Goal: Information Seeking & Learning: Learn about a topic

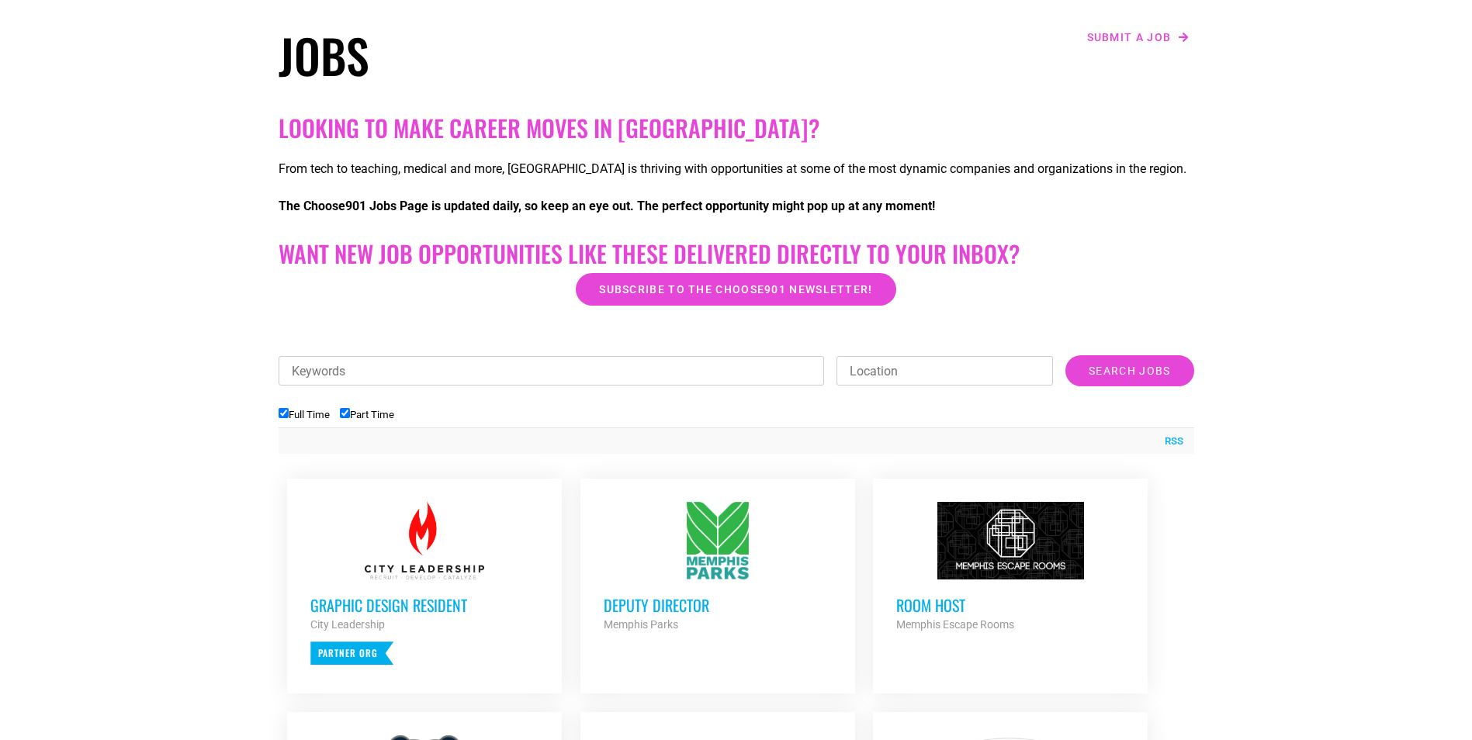
click at [344, 414] on input "Part Time" at bounding box center [345, 413] width 10 height 10
checkbox input "false"
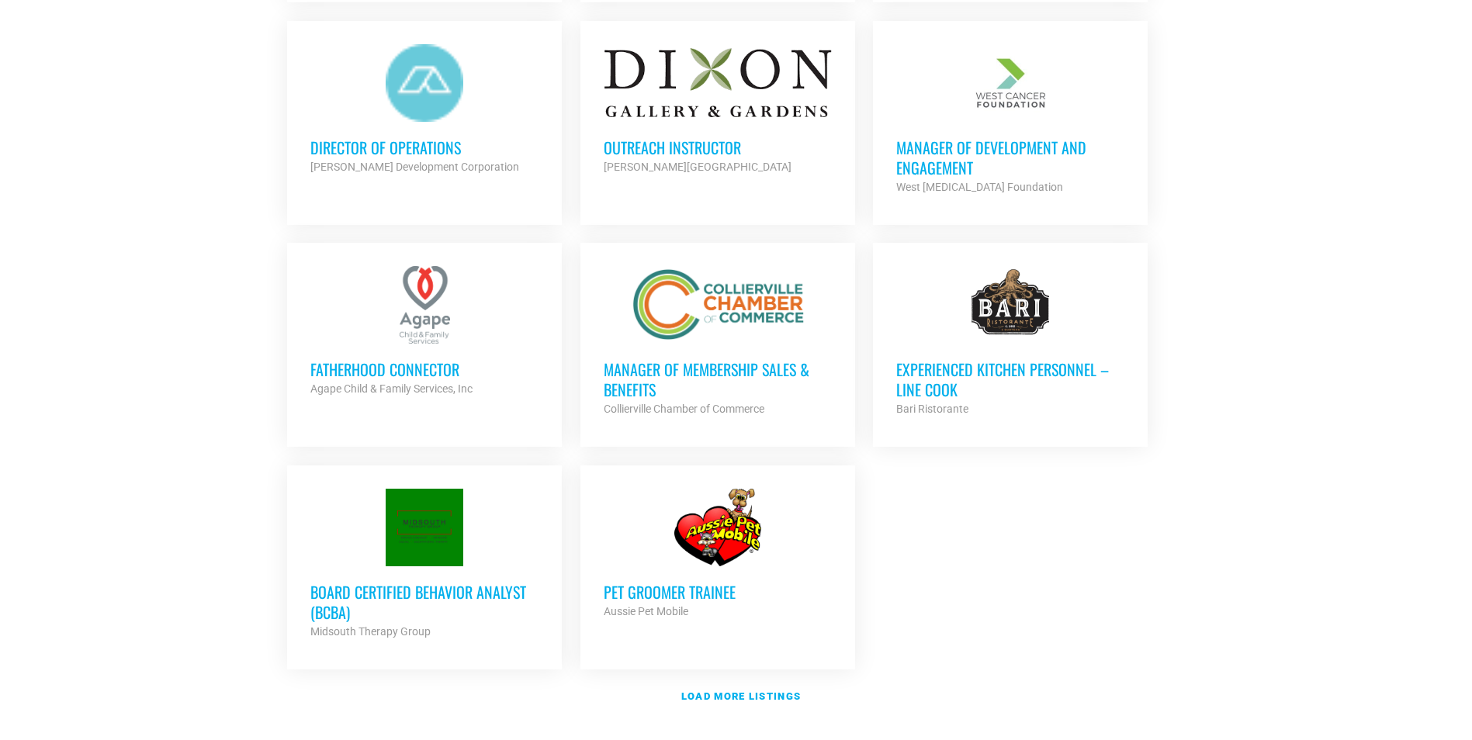
scroll to position [1630, 0]
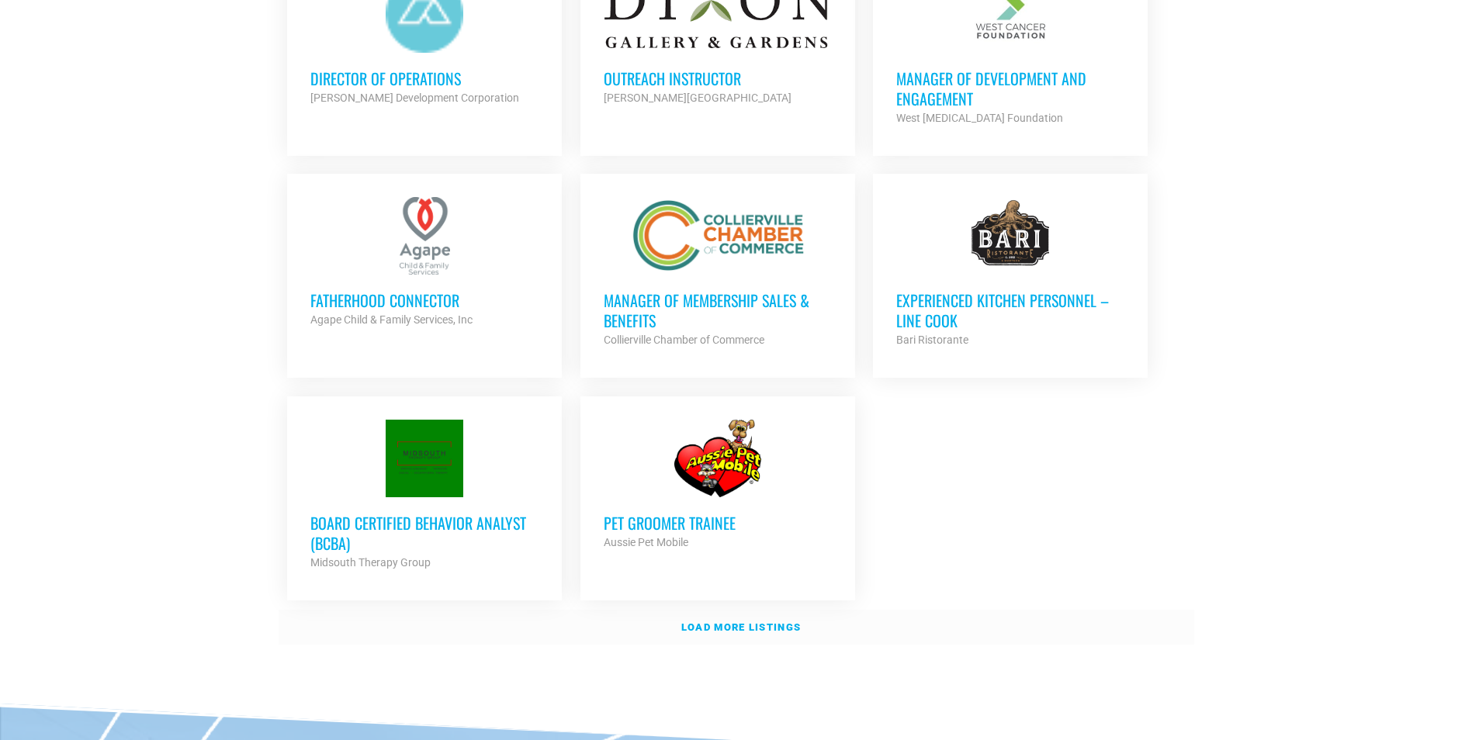
click at [723, 622] on strong "Load more listings" at bounding box center [741, 628] width 120 height 12
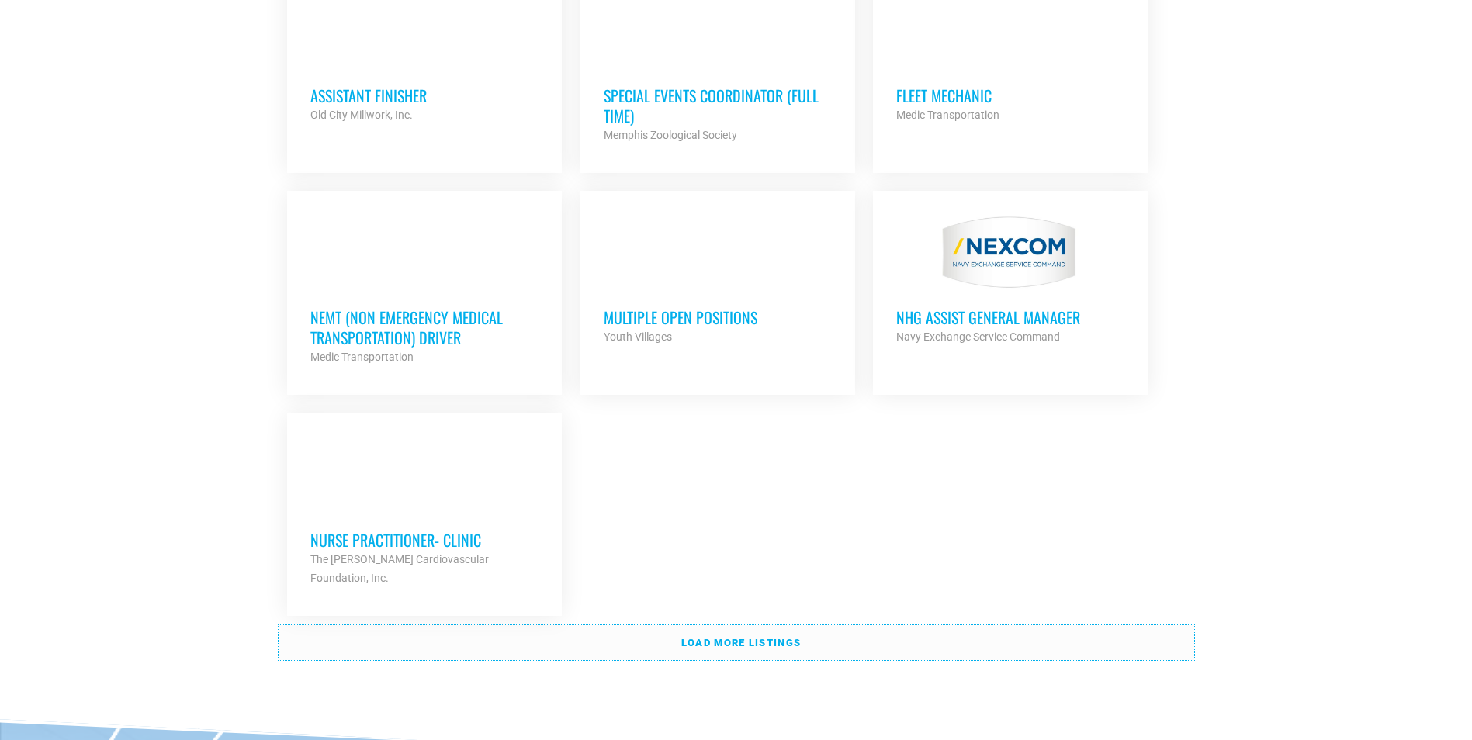
scroll to position [3182, 0]
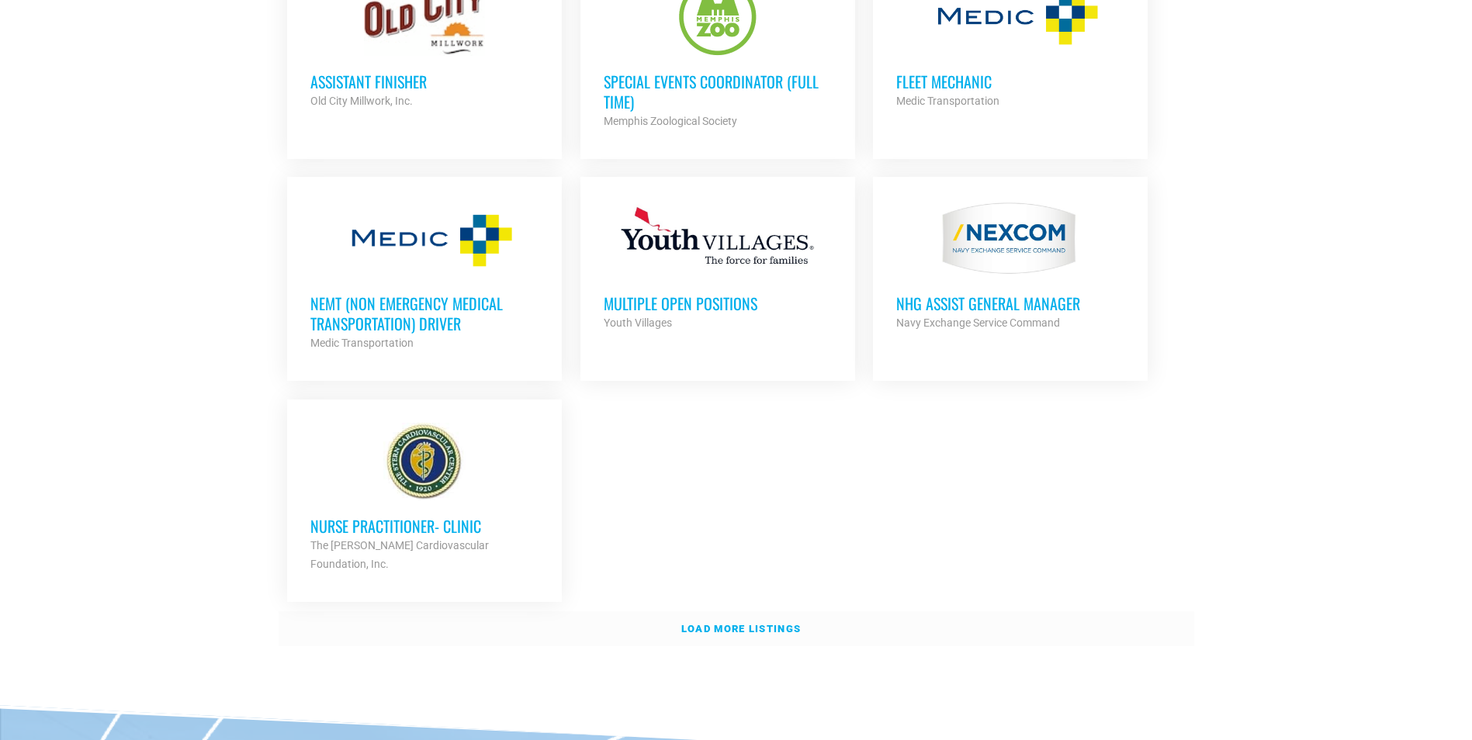
click at [683, 623] on strong "Load more listings" at bounding box center [741, 629] width 120 height 12
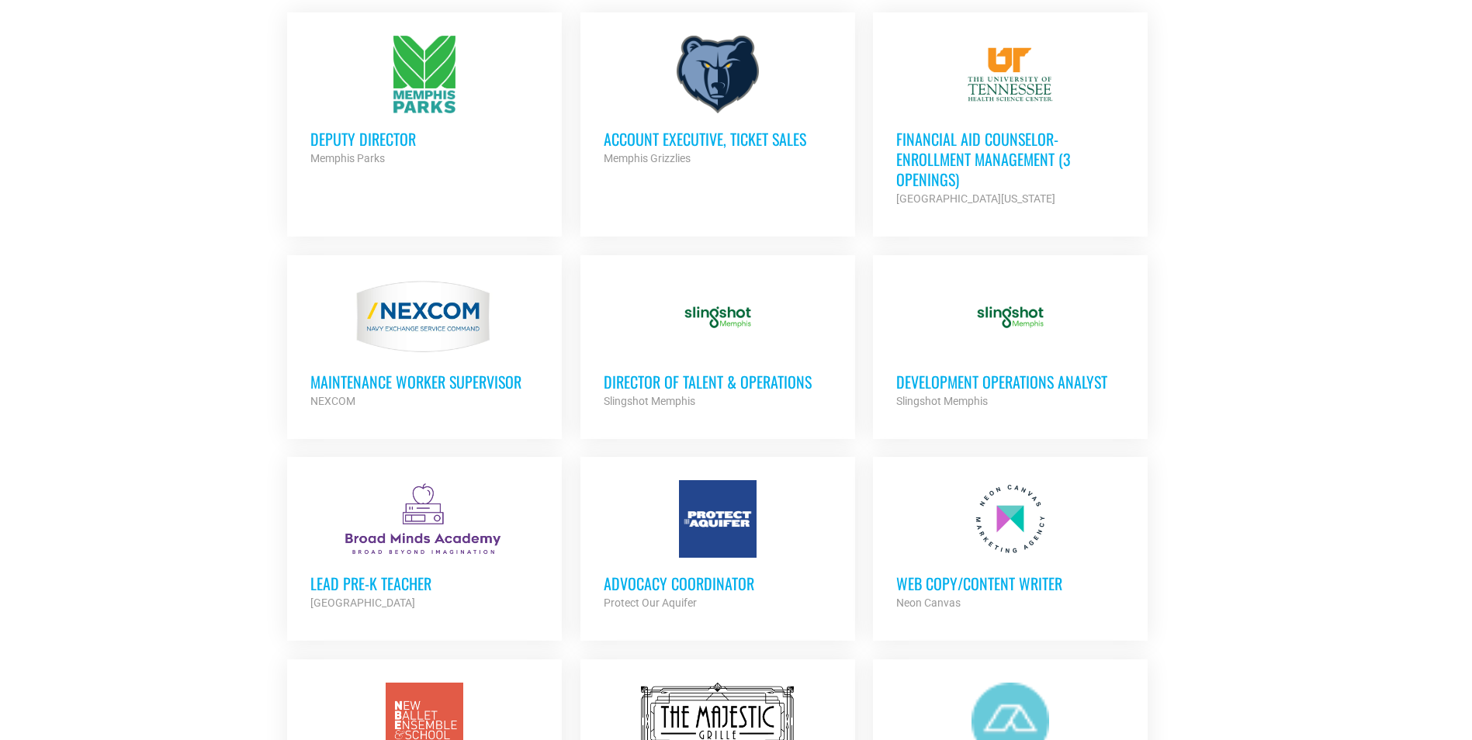
scroll to position [698, 0]
click at [706, 372] on h3 "Director of Talent & Operations" at bounding box center [718, 382] width 228 height 20
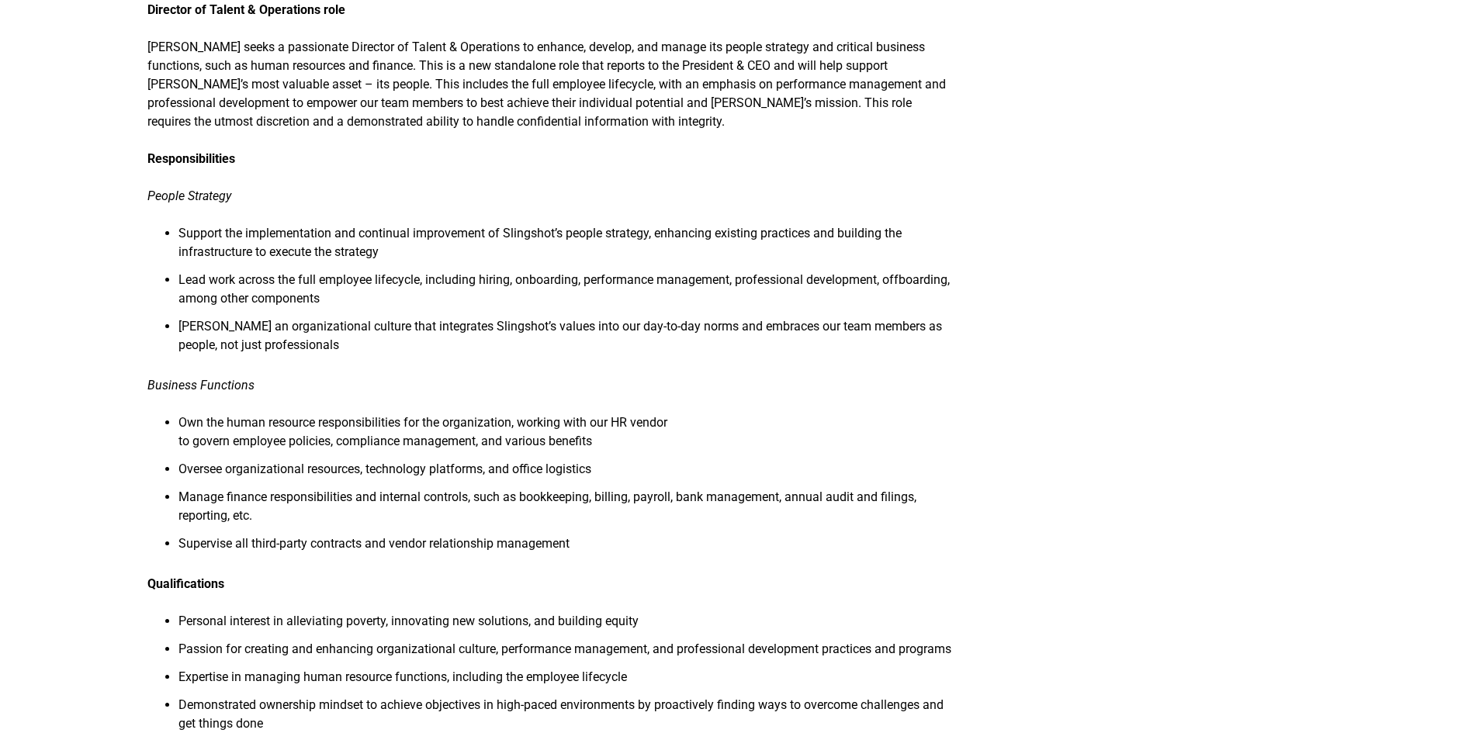
scroll to position [388, 0]
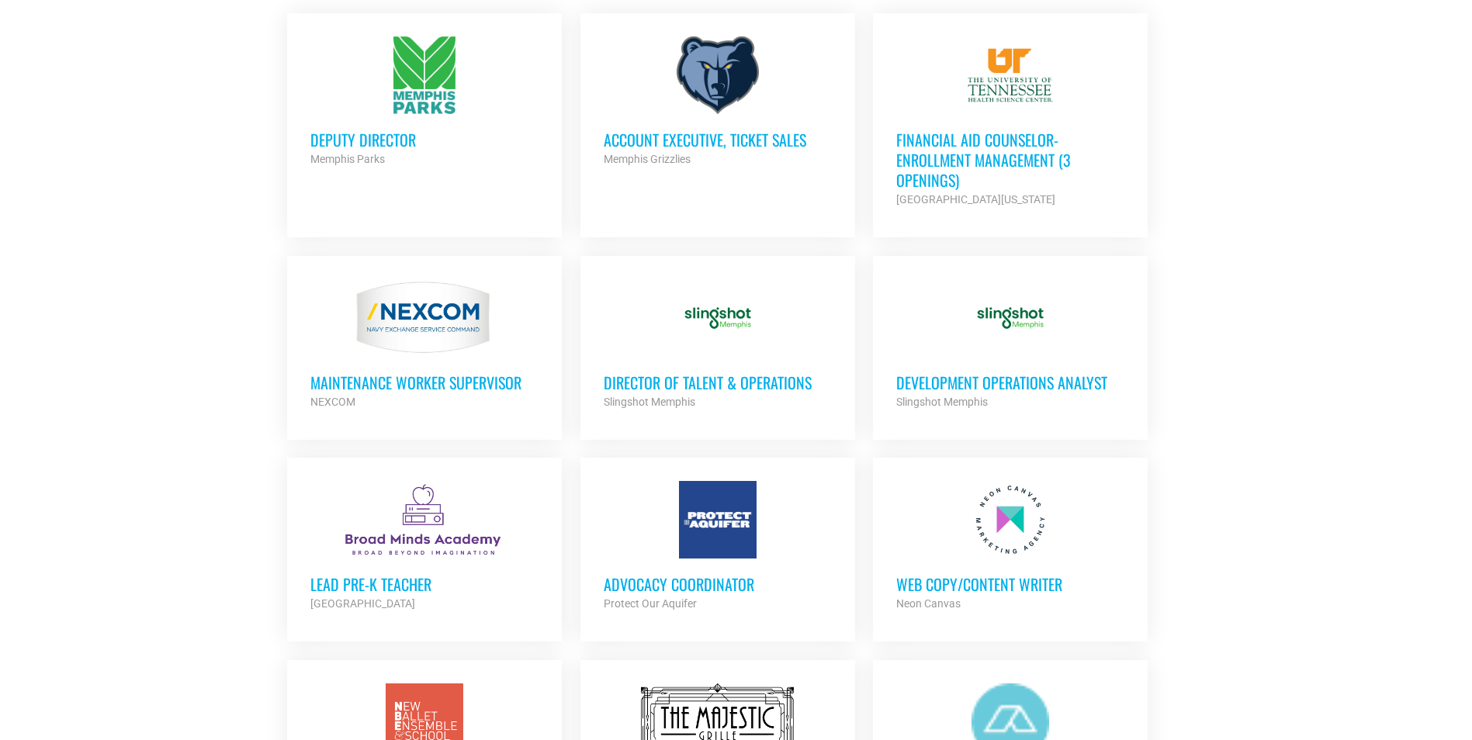
click at [652, 137] on h3 "Account Executive, Ticket Sales" at bounding box center [718, 140] width 228 height 20
